Goal: Task Accomplishment & Management: Complete application form

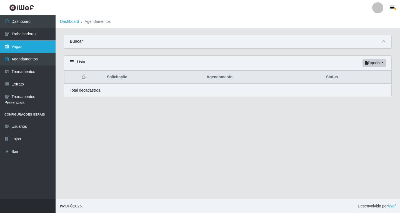
click at [22, 45] on link "Vagas" at bounding box center [28, 46] width 56 height 13
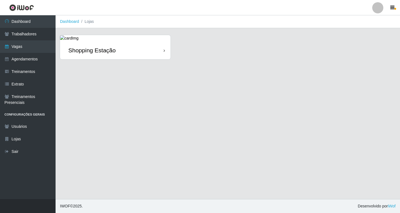
click at [127, 51] on div "Shopping Estação" at bounding box center [115, 50] width 111 height 18
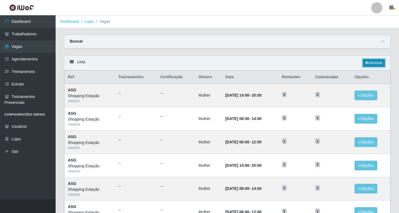
click at [374, 64] on link "Adicionar" at bounding box center [374, 63] width 22 height 8
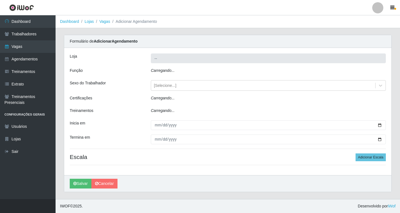
type input "Shopping Estação"
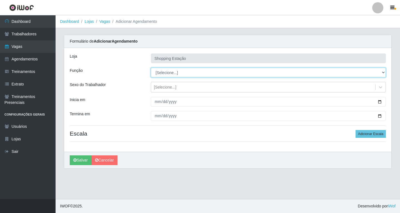
click at [171, 73] on select "[Selecione...] ASG ASG + ASG ++ Operador de Caixa Operador de Caixa + Operador …" at bounding box center [268, 73] width 235 height 10
select select "16"
click at [151, 68] on select "[Selecione...] ASG ASG + ASG ++ Operador de Caixa Operador de Caixa + Operador …" at bounding box center [268, 73] width 235 height 10
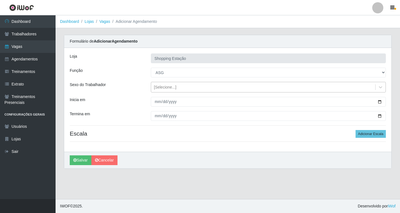
click at [158, 89] on div "[Selecione...]" at bounding box center [165, 87] width 23 height 6
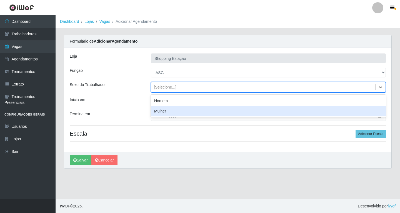
drag, startPoint x: 162, startPoint y: 113, endPoint x: 154, endPoint y: 106, distance: 10.6
click at [161, 113] on div "Mulher" at bounding box center [268, 111] width 235 height 10
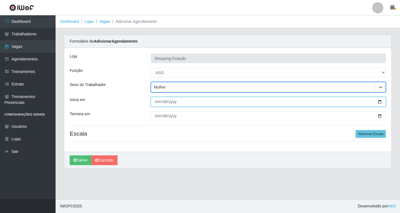
click at [157, 103] on input "Inicia em" at bounding box center [268, 102] width 235 height 10
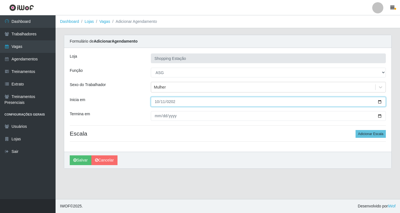
type input "2025-10-11"
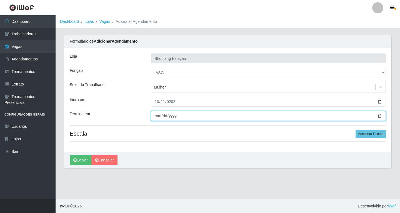
click at [155, 116] on input "Termina em" at bounding box center [268, 116] width 235 height 10
type input "2025-10-11"
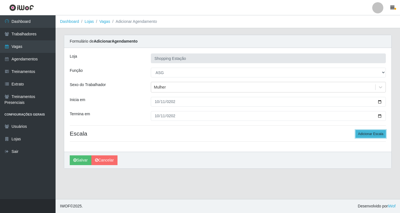
click at [373, 134] on button "Adicionar Escala" at bounding box center [371, 134] width 30 height 8
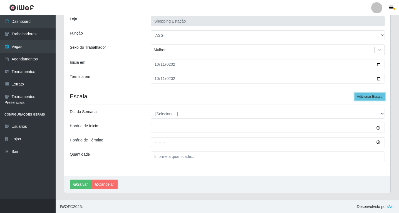
scroll to position [38, 0]
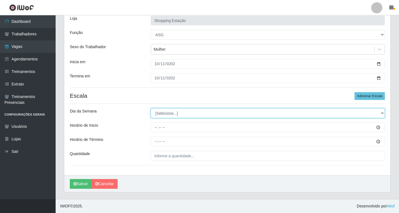
click at [162, 115] on select "[Selecione...] Segunda Terça Quarta Quinta Sexta Sábado Domingo" at bounding box center [268, 113] width 234 height 10
select select "6"
click at [151, 108] on select "[Selecione...] Segunda Terça Quarta Quinta Sexta Sábado Domingo" at bounding box center [268, 113] width 234 height 10
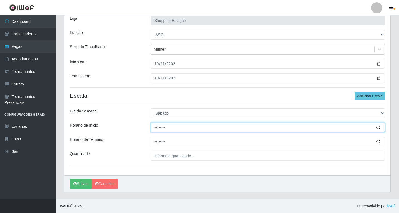
click at [156, 127] on input "Horário de Inicio" at bounding box center [268, 127] width 234 height 10
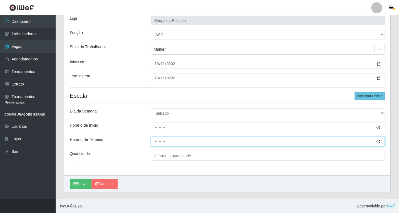
click at [155, 142] on input "Horário de Término" at bounding box center [268, 142] width 234 height 10
type input "12:00"
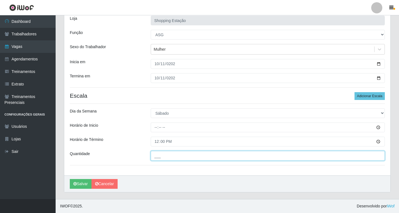
click at [161, 156] on input "___" at bounding box center [268, 156] width 234 height 10
type input "1__"
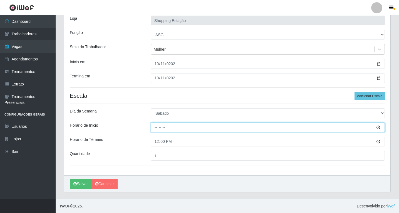
click at [163, 125] on input "Horário de Inicio" at bounding box center [268, 127] width 234 height 10
type input "06:00"
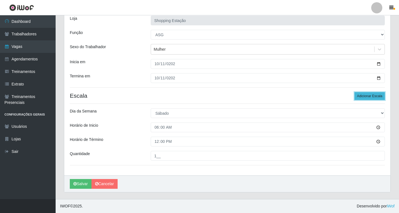
click at [366, 95] on button "Adicionar Escala" at bounding box center [369, 96] width 30 height 8
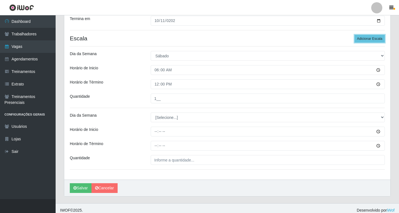
scroll to position [99, 0]
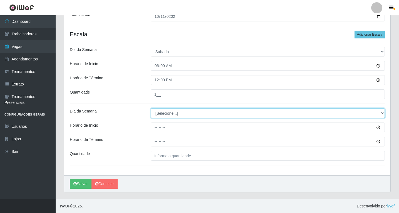
drag, startPoint x: 163, startPoint y: 112, endPoint x: 161, endPoint y: 115, distance: 3.3
click at [163, 112] on select "[Selecione...] Segunda Terça Quarta Quinta Sexta Sábado Domingo" at bounding box center [268, 113] width 234 height 10
select select "6"
click at [151, 108] on select "[Selecione...] Segunda Terça Quarta Quinta Sexta Sábado Domingo" at bounding box center [268, 113] width 234 height 10
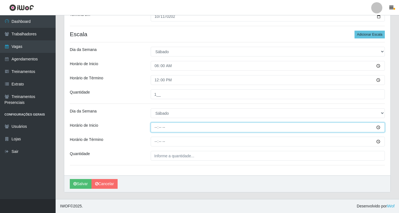
click at [157, 127] on input "Horário de Inicio" at bounding box center [268, 127] width 234 height 10
type input "06:00"
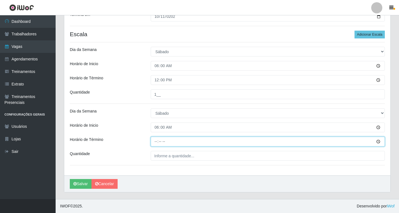
click at [158, 141] on input "Horário de Término" at bounding box center [268, 142] width 234 height 10
type input "12:00"
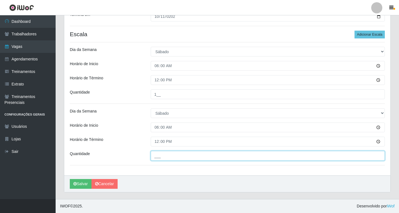
click at [162, 157] on input "___" at bounding box center [268, 156] width 234 height 10
type input "1__"
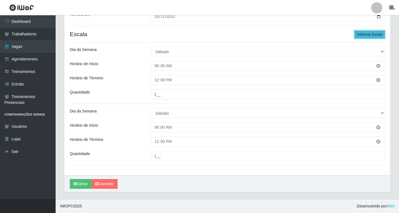
click at [368, 32] on button "Adicionar Escala" at bounding box center [369, 35] width 30 height 8
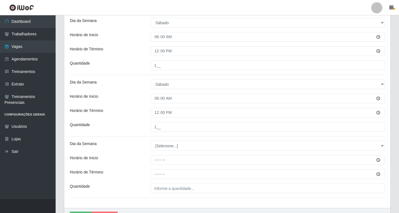
scroll to position [161, 0]
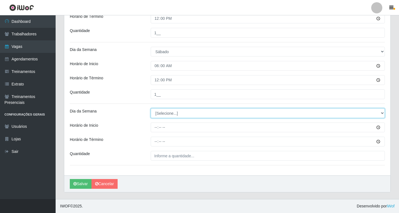
click at [163, 110] on select "[Selecione...] Segunda Terça Quarta Quinta Sexta Sábado Domingo" at bounding box center [268, 113] width 234 height 10
select select "6"
click at [151, 108] on select "[Selecione...] Segunda Terça Quarta Quinta Sexta Sábado Domingo" at bounding box center [268, 113] width 234 height 10
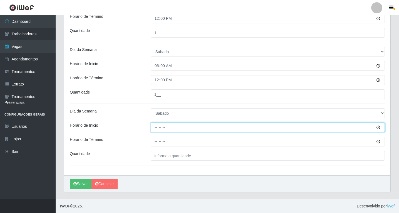
click at [154, 127] on input "Horário de Inicio" at bounding box center [268, 127] width 234 height 10
type input "06:00"
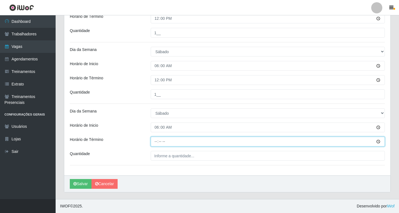
click at [155, 140] on input "Horário de Término" at bounding box center [268, 142] width 234 height 10
type input "12:00"
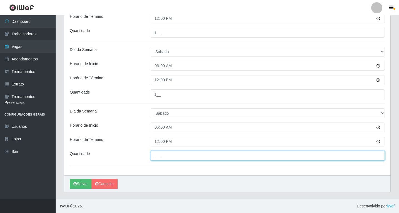
click at [165, 156] on input "___" at bounding box center [268, 156] width 234 height 10
type input "1__"
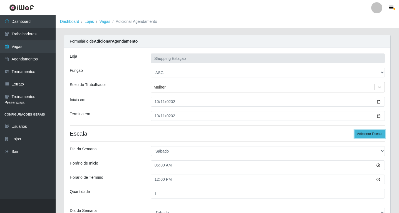
click at [364, 131] on button "Adicionar Escala" at bounding box center [369, 134] width 30 height 8
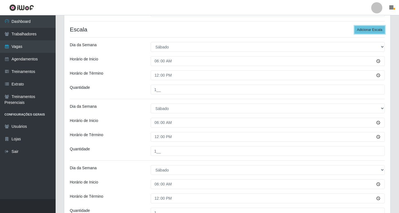
scroll to position [222, 0]
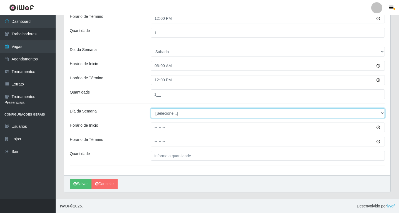
click at [160, 112] on select "[Selecione...] Segunda Terça Quarta Quinta Sexta Sábado Domingo" at bounding box center [268, 113] width 234 height 10
select select "6"
click at [151, 108] on select "[Selecione...] Segunda Terça Quarta Quinta Sexta Sábado Domingo" at bounding box center [268, 113] width 234 height 10
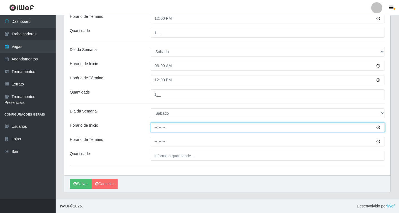
click at [156, 129] on input "Horário de Inicio" at bounding box center [268, 127] width 234 height 10
type input "12:00"
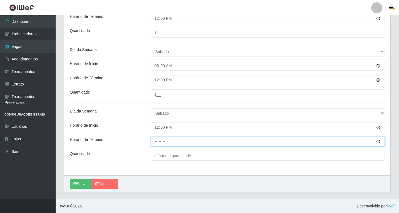
click at [157, 142] on input "Horário de Término" at bounding box center [268, 142] width 234 height 10
type input "18:00"
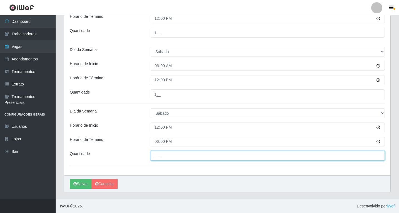
click at [163, 155] on input "___" at bounding box center [268, 156] width 234 height 10
type input "1__"
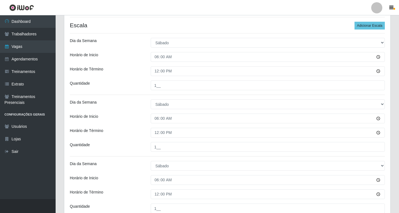
scroll to position [83, 0]
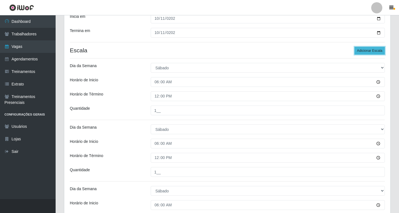
click at [363, 52] on button "Adicionar Escala" at bounding box center [369, 51] width 30 height 8
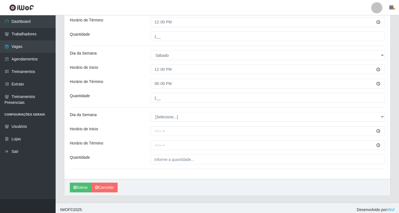
scroll to position [284, 0]
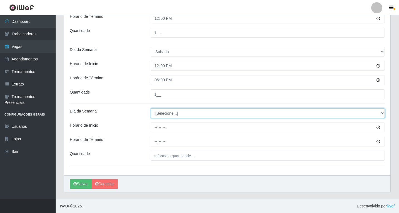
drag, startPoint x: 161, startPoint y: 111, endPoint x: 160, endPoint y: 115, distance: 4.4
click at [161, 111] on select "[Selecione...] Segunda Terça Quarta Quinta Sexta Sábado Domingo" at bounding box center [268, 113] width 234 height 10
select select "6"
click at [151, 108] on select "[Selecione...] Segunda Terça Quarta Quinta Sexta Sábado Domingo" at bounding box center [268, 113] width 234 height 10
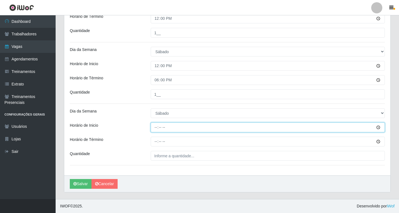
click at [157, 129] on input "Horário de Inicio" at bounding box center [268, 127] width 234 height 10
type input "12:00"
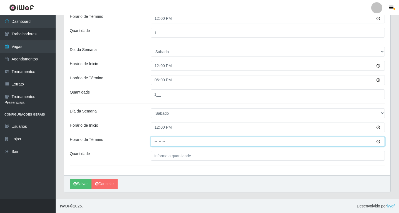
click at [155, 141] on input "Horário de Término" at bounding box center [268, 142] width 234 height 10
type input "18:00"
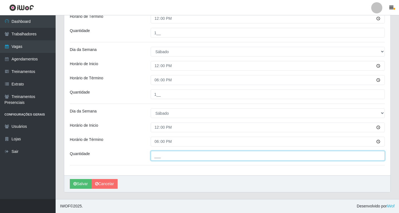
click at [158, 158] on input "___" at bounding box center [268, 156] width 234 height 10
type input "1__"
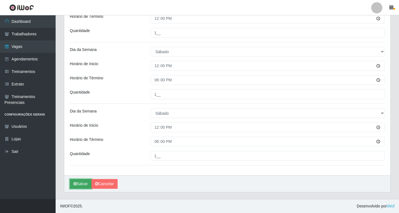
click at [81, 185] on button "Salvar" at bounding box center [81, 184] width 22 height 10
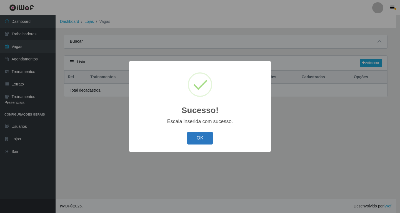
click at [201, 141] on button "OK" at bounding box center [200, 137] width 26 height 13
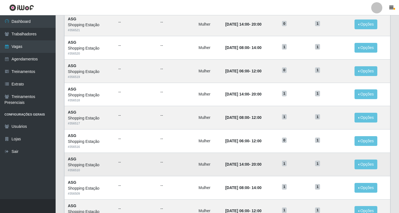
scroll to position [259, 0]
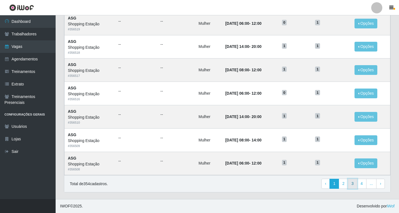
click at [354, 185] on link "3" at bounding box center [352, 183] width 9 height 10
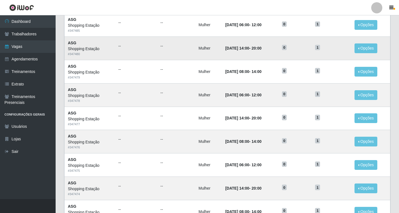
scroll to position [259, 0]
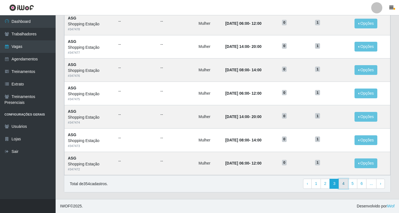
click at [343, 184] on link "4" at bounding box center [343, 183] width 9 height 10
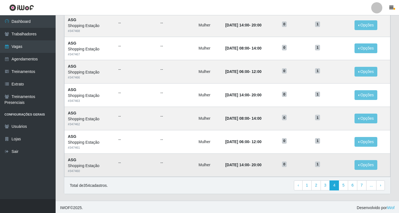
scroll to position [259, 0]
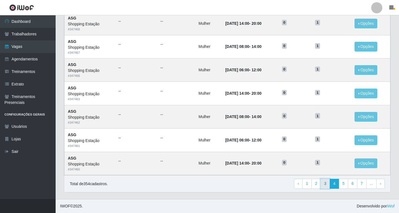
click at [325, 185] on link "3" at bounding box center [325, 183] width 9 height 10
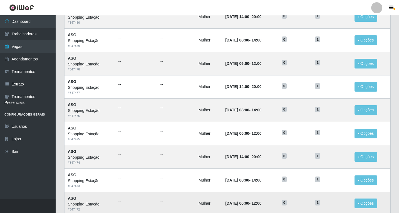
scroll to position [259, 0]
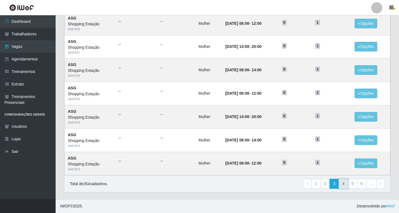
click at [344, 184] on link "4" at bounding box center [343, 183] width 9 height 10
click at [327, 185] on link "3" at bounding box center [325, 183] width 9 height 10
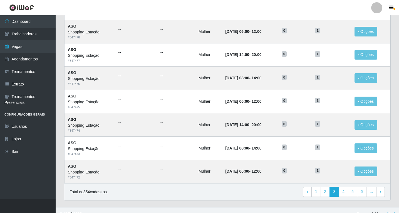
scroll to position [259, 0]
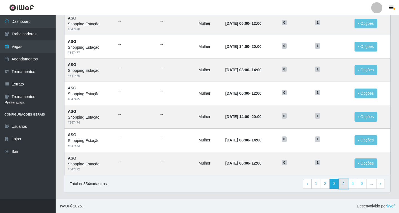
click at [345, 184] on link "4" at bounding box center [343, 183] width 9 height 10
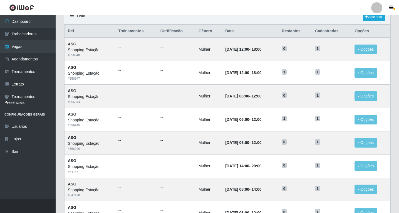
scroll to position [56, 0]
